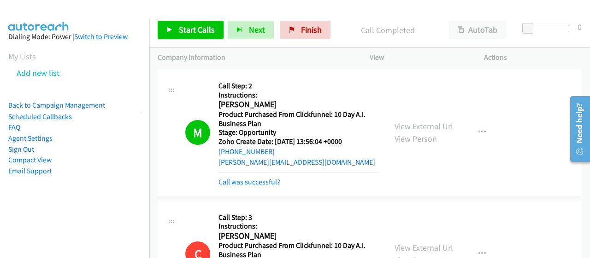
click at [30, 212] on aside "Dialing Mode: Power | Switch to Preview My Lists Add new list Back to Campaign …" at bounding box center [74, 118] width 149 height 199
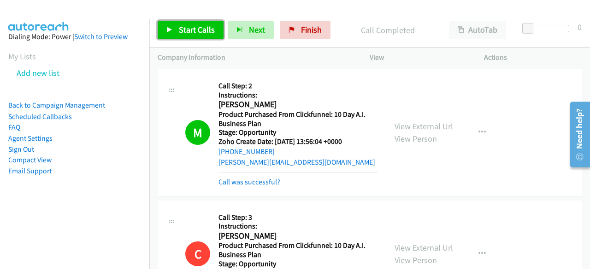
click at [185, 30] on span "Start Calls" at bounding box center [197, 29] width 36 height 11
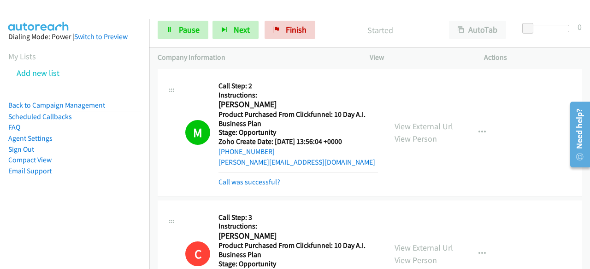
click at [16, 219] on nav "Dialing Mode: Power | Switch to Preview My Lists Add new list Back to Campaign …" at bounding box center [75, 153] width 150 height 269
click at [21, 210] on aside "Dialing Mode: Power | Switch to Preview My Lists Add new list Back to Campaign …" at bounding box center [74, 118] width 149 height 199
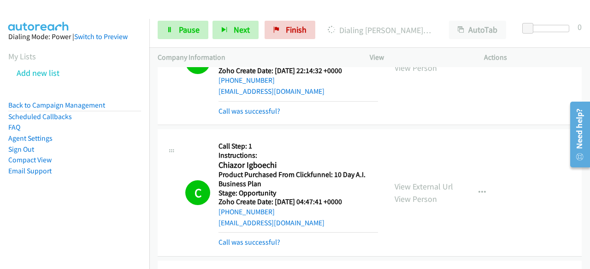
scroll to position [645, 0]
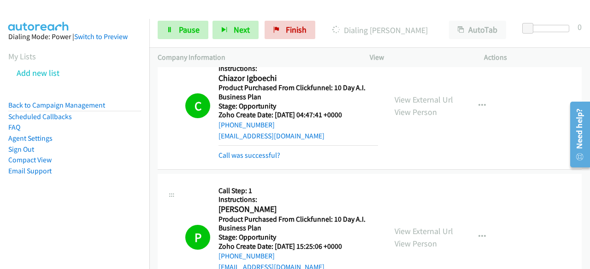
drag, startPoint x: 12, startPoint y: 202, endPoint x: 57, endPoint y: 189, distance: 46.1
click at [12, 202] on aside "Dialing Mode: Power | Switch to Preview My Lists Add new list Back to Campaign …" at bounding box center [74, 118] width 149 height 199
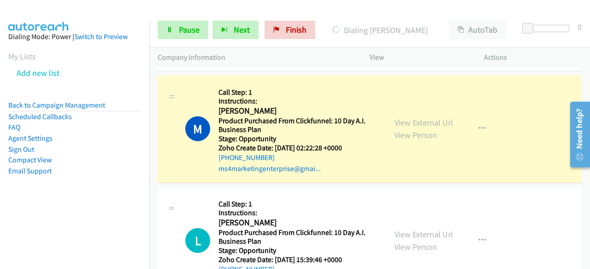
scroll to position [2856, 0]
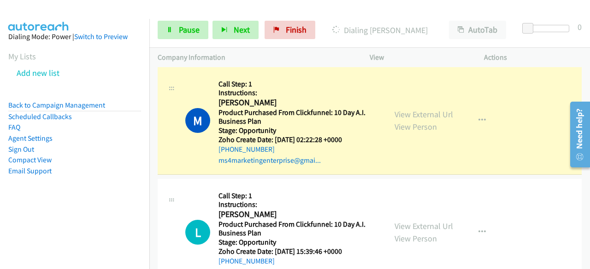
drag, startPoint x: 259, startPoint y: 154, endPoint x: 373, endPoint y: 179, distance: 116.8
click at [373, 179] on div "L Callback Scheduled Call Step: 1 Instructions: [PERSON_NAME] America/Los_Angel…" at bounding box center [370, 233] width 424 height 108
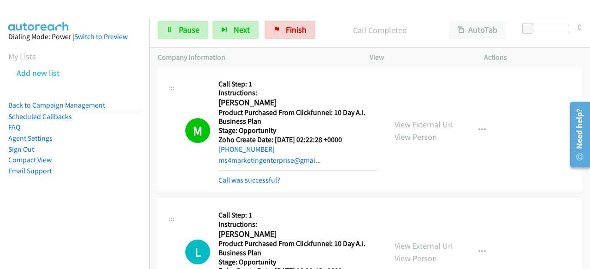
click at [18, 200] on aside "Dialing Mode: Power | Switch to Preview My Lists Add new list Back to Campaign …" at bounding box center [74, 118] width 149 height 199
click at [30, 194] on aside "Dialing Mode: Power | Switch to Preview My Lists Add new list Back to Campaign …" at bounding box center [74, 118] width 149 height 199
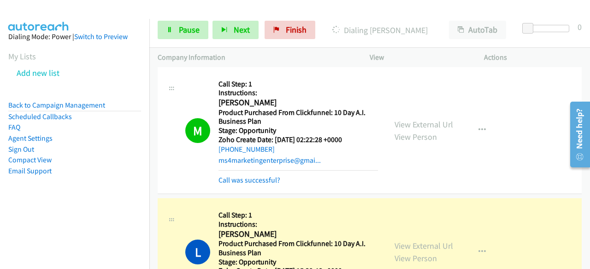
click at [234, 178] on div "Call was successful?" at bounding box center [297, 180] width 159 height 11
click at [236, 176] on link "Call was successful?" at bounding box center [249, 180] width 62 height 9
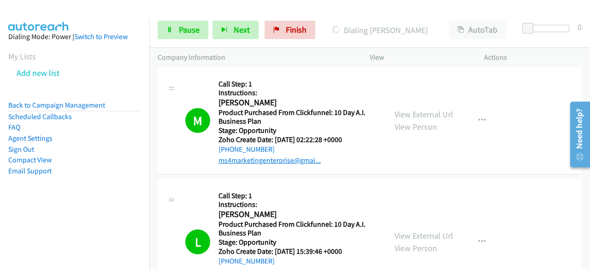
drag, startPoint x: 35, startPoint y: 216, endPoint x: 221, endPoint y: 158, distance: 194.4
click at [35, 217] on aside "Dialing Mode: Power | Switch to Preview My Lists Add new list Back to Campaign …" at bounding box center [74, 118] width 149 height 199
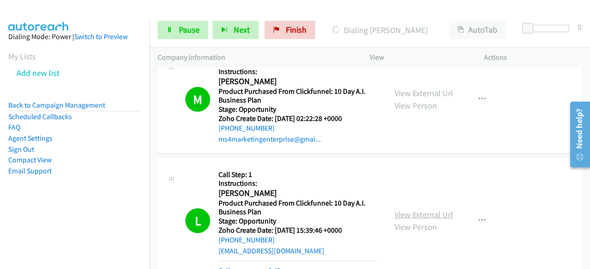
scroll to position [2902, 0]
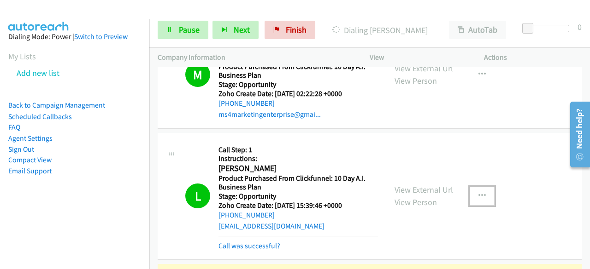
click at [479, 193] on icon "button" at bounding box center [481, 196] width 7 height 7
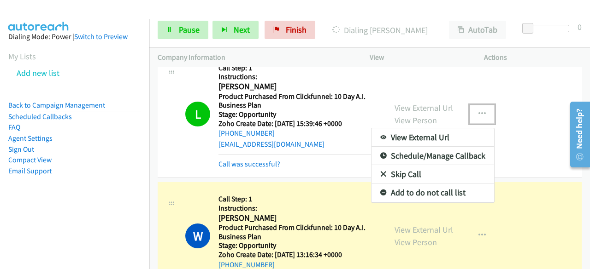
scroll to position [3040, 0]
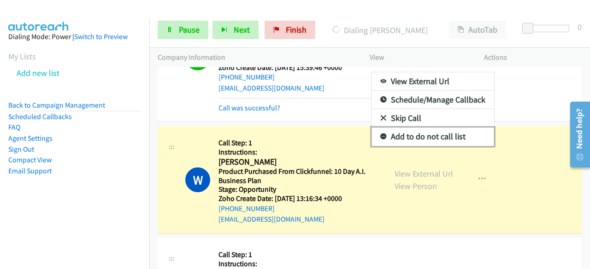
click at [414, 131] on link "Add to do not call list" at bounding box center [432, 137] width 123 height 18
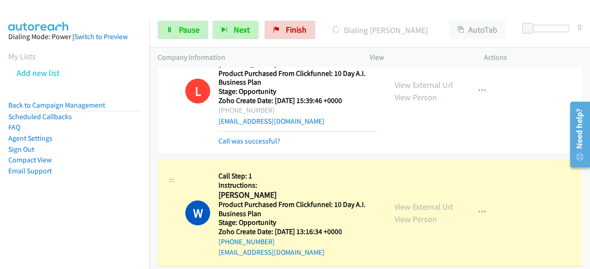
scroll to position [2994, 0]
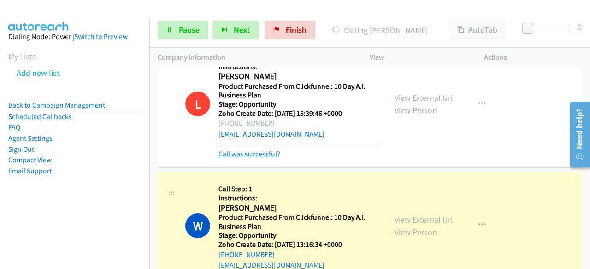
click at [249, 150] on link "Call was successful?" at bounding box center [249, 154] width 62 height 9
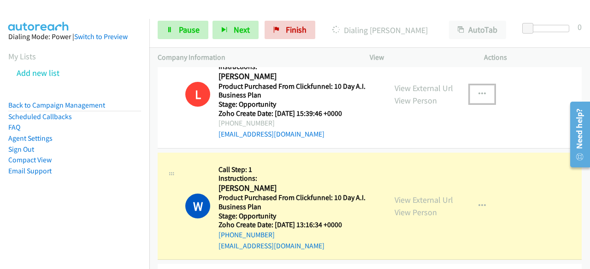
click at [478, 91] on icon "button" at bounding box center [481, 94] width 7 height 7
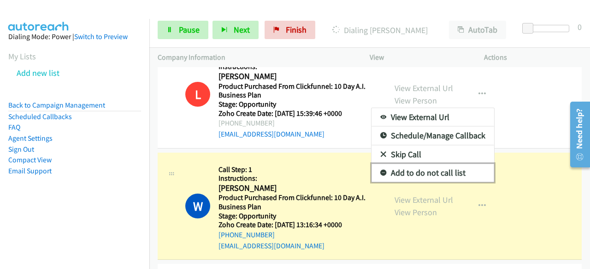
click at [416, 164] on link "Add to do not call list" at bounding box center [432, 173] width 123 height 18
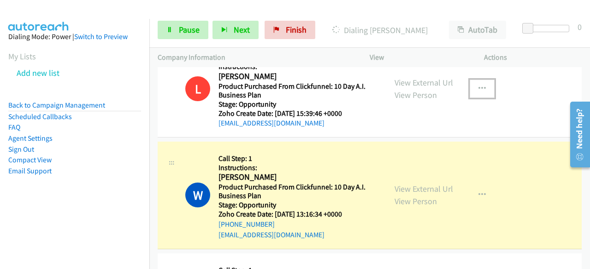
click at [478, 85] on icon "button" at bounding box center [481, 88] width 7 height 7
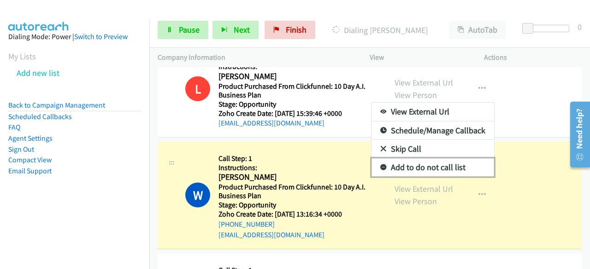
click at [430, 161] on link "Add to do not call list" at bounding box center [432, 167] width 123 height 18
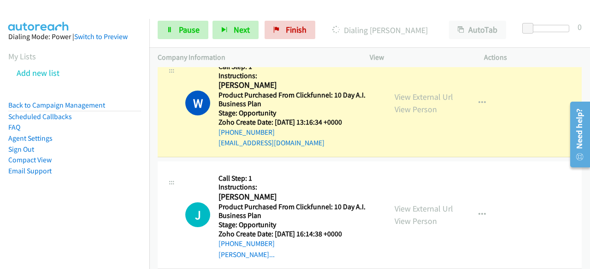
scroll to position [3178, 0]
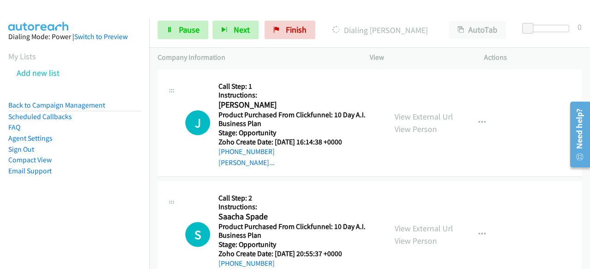
click at [20, 214] on aside "Dialing Mode: Power | Switch to Preview My Lists Add new list Back to Campaign …" at bounding box center [74, 118] width 149 height 199
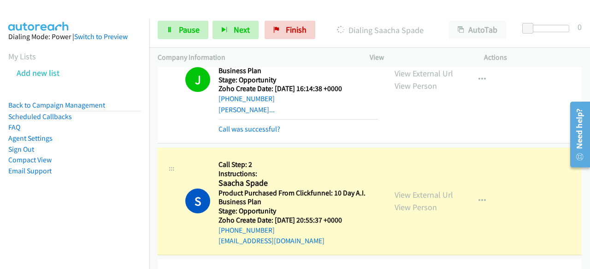
scroll to position [3290, 0]
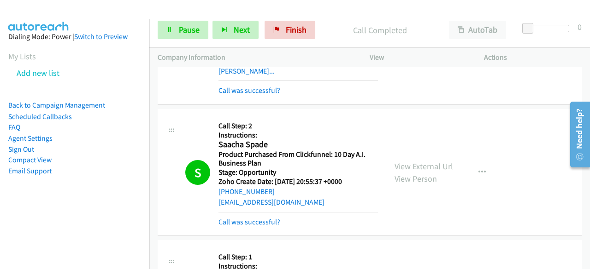
click at [33, 205] on aside "Dialing Mode: Power | Switch to Preview My Lists Add new list Back to Campaign …" at bounding box center [74, 118] width 149 height 199
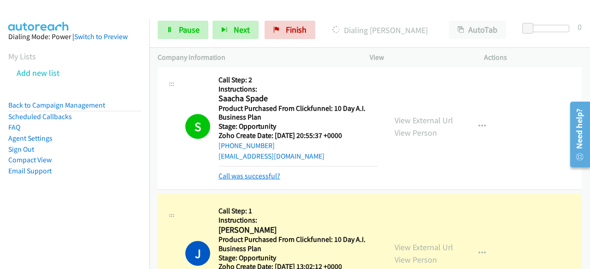
scroll to position [3336, 0]
click at [480, 123] on icon "button" at bounding box center [481, 126] width 7 height 7
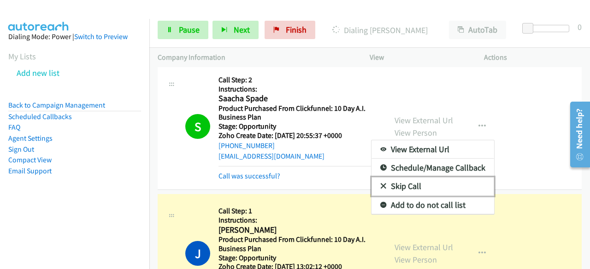
click at [437, 183] on link "Skip Call" at bounding box center [432, 186] width 123 height 18
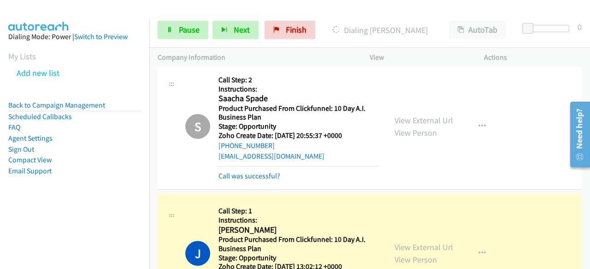
click at [270, 140] on div "[PHONE_NUMBER]" at bounding box center [297, 145] width 159 height 11
drag, startPoint x: 270, startPoint y: 137, endPoint x: 255, endPoint y: 151, distance: 19.9
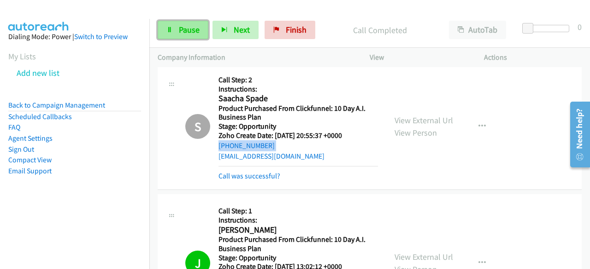
click at [175, 29] on link "Pause" at bounding box center [183, 30] width 51 height 18
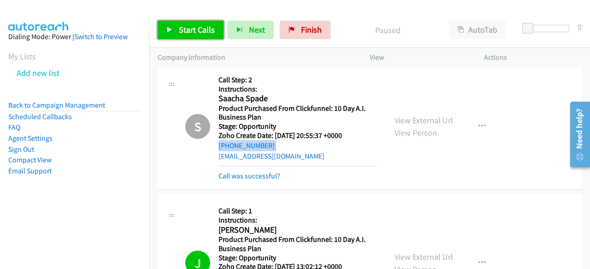
click at [197, 32] on span "Start Calls" at bounding box center [197, 29] width 36 height 11
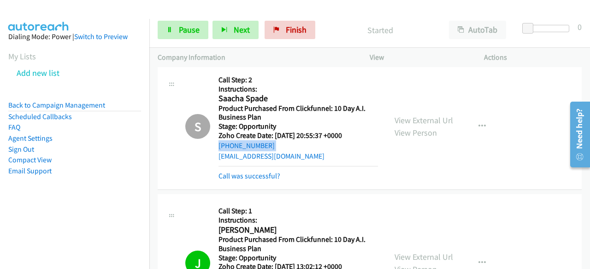
click at [34, 201] on aside "Dialing Mode: Power | Switch to Preview My Lists Add new list Back to Campaign …" at bounding box center [74, 118] width 149 height 199
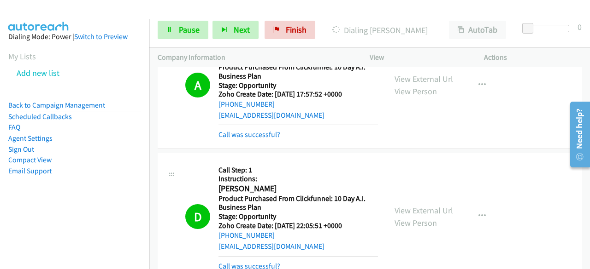
scroll to position [1678, 0]
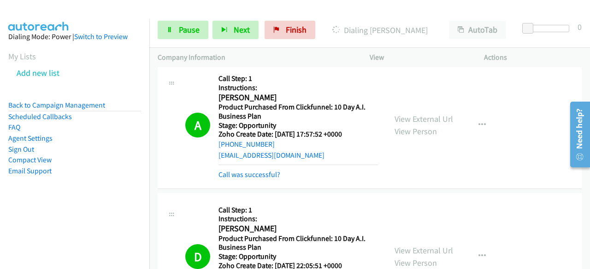
click at [377, 61] on p "View" at bounding box center [418, 57] width 98 height 11
click html "Need help? Resource Center AutoReach Help Help Get the help you need from our k…"
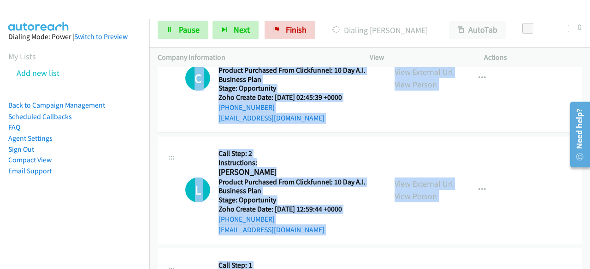
scroll to position [11438, 0]
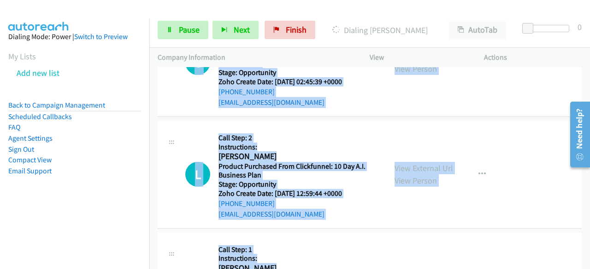
drag, startPoint x: 218, startPoint y: 87, endPoint x: 354, endPoint y: 281, distance: 237.6
click at [354, 44] on html "Start Calls Pause Next Finish Dialing [PERSON_NAME] AutoTab AutoTab 0 Company I…" at bounding box center [295, 22] width 590 height 44
copy main "Call Step: 2 Instructions: [PERSON_NAME] America/New_York Product Purchased Fro…"
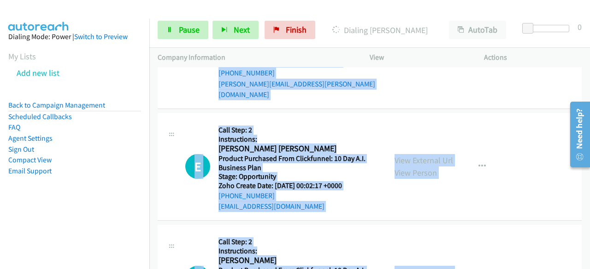
scroll to position [11652, 0]
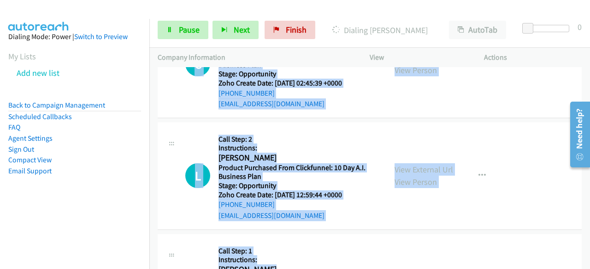
click at [333, 247] on h5 "Call Step: 1" at bounding box center [297, 251] width 159 height 9
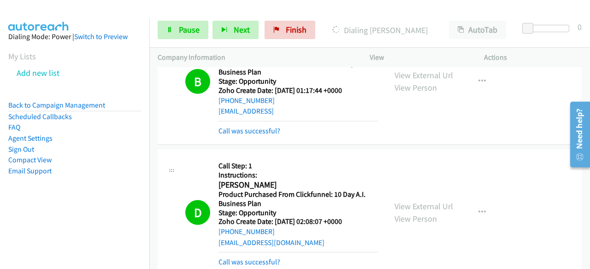
scroll to position [4927, 0]
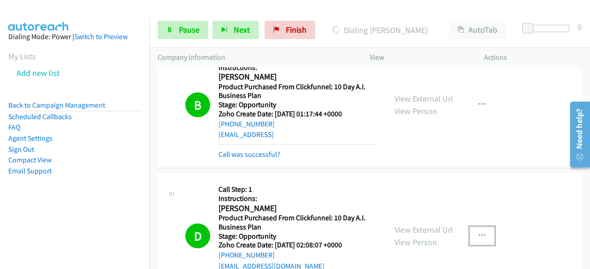
click at [478, 233] on icon "button" at bounding box center [481, 236] width 7 height 7
click at [468, 161] on div at bounding box center [295, 134] width 590 height 269
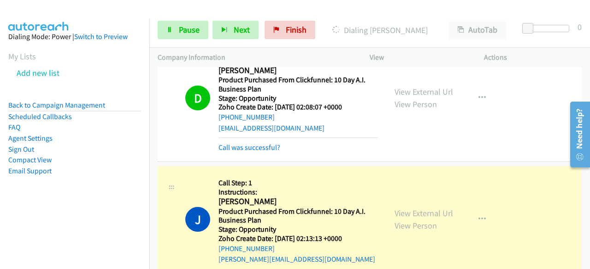
scroll to position [4973, 0]
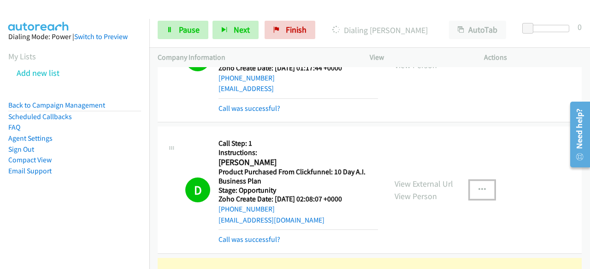
click at [478, 187] on icon "button" at bounding box center [481, 190] width 7 height 7
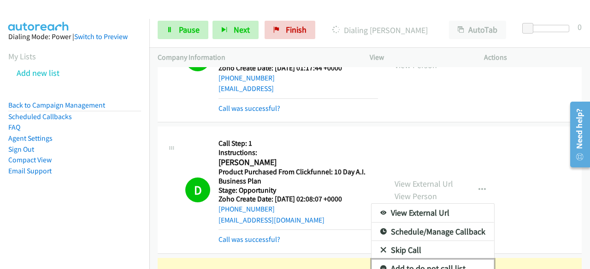
click at [404, 258] on link "Add to do not call list" at bounding box center [432, 269] width 123 height 18
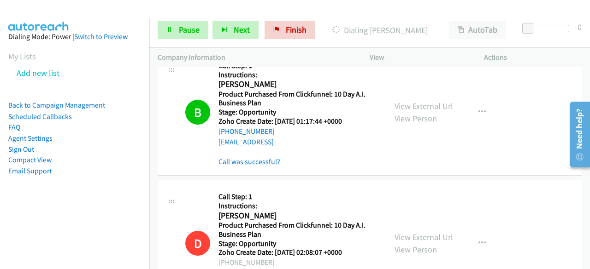
scroll to position [4835, 0]
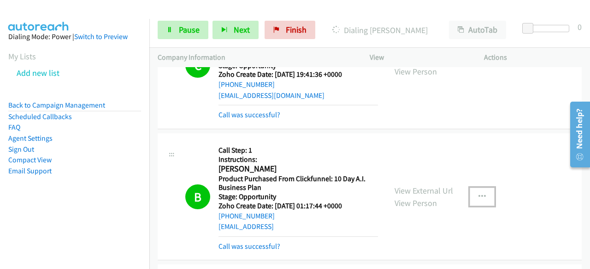
click at [478, 193] on icon "button" at bounding box center [481, 196] width 7 height 7
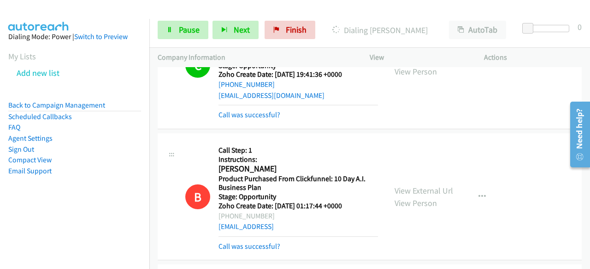
click at [59, 213] on aside "Dialing Mode: Power | Switch to Preview My Lists Add new list Back to Campaign …" at bounding box center [74, 118] width 149 height 199
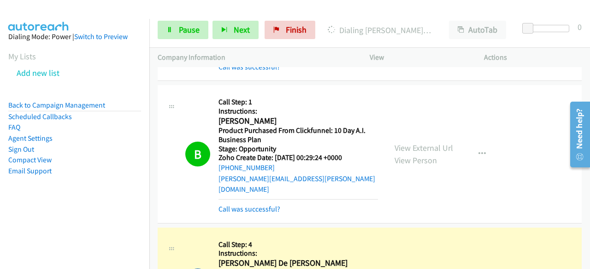
scroll to position [6034, 0]
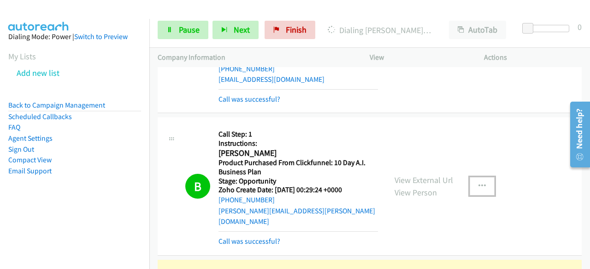
click at [478, 183] on icon "button" at bounding box center [481, 186] width 7 height 7
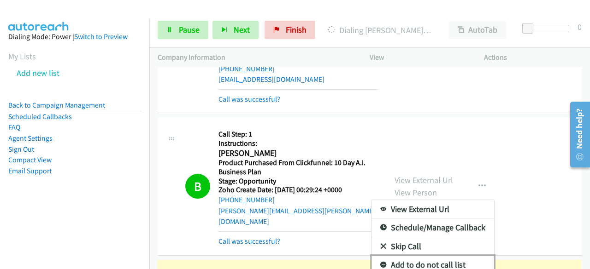
click at [391, 256] on link "Add to do not call list" at bounding box center [432, 265] width 123 height 18
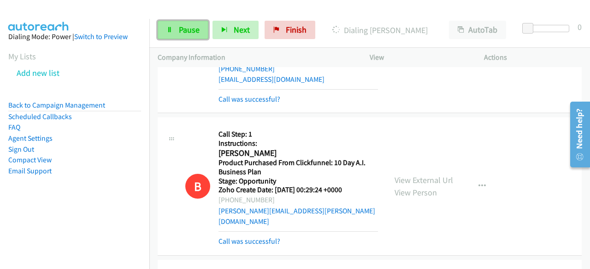
click at [191, 32] on span "Pause" at bounding box center [189, 29] width 21 height 11
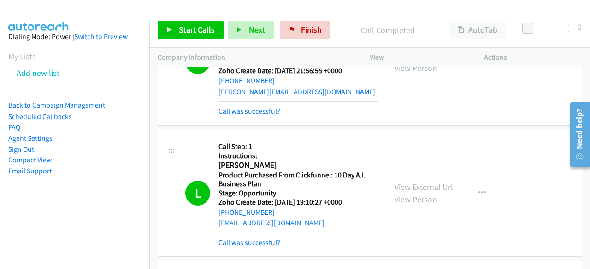
scroll to position [4468, 0]
